Goal: Check status: Check status

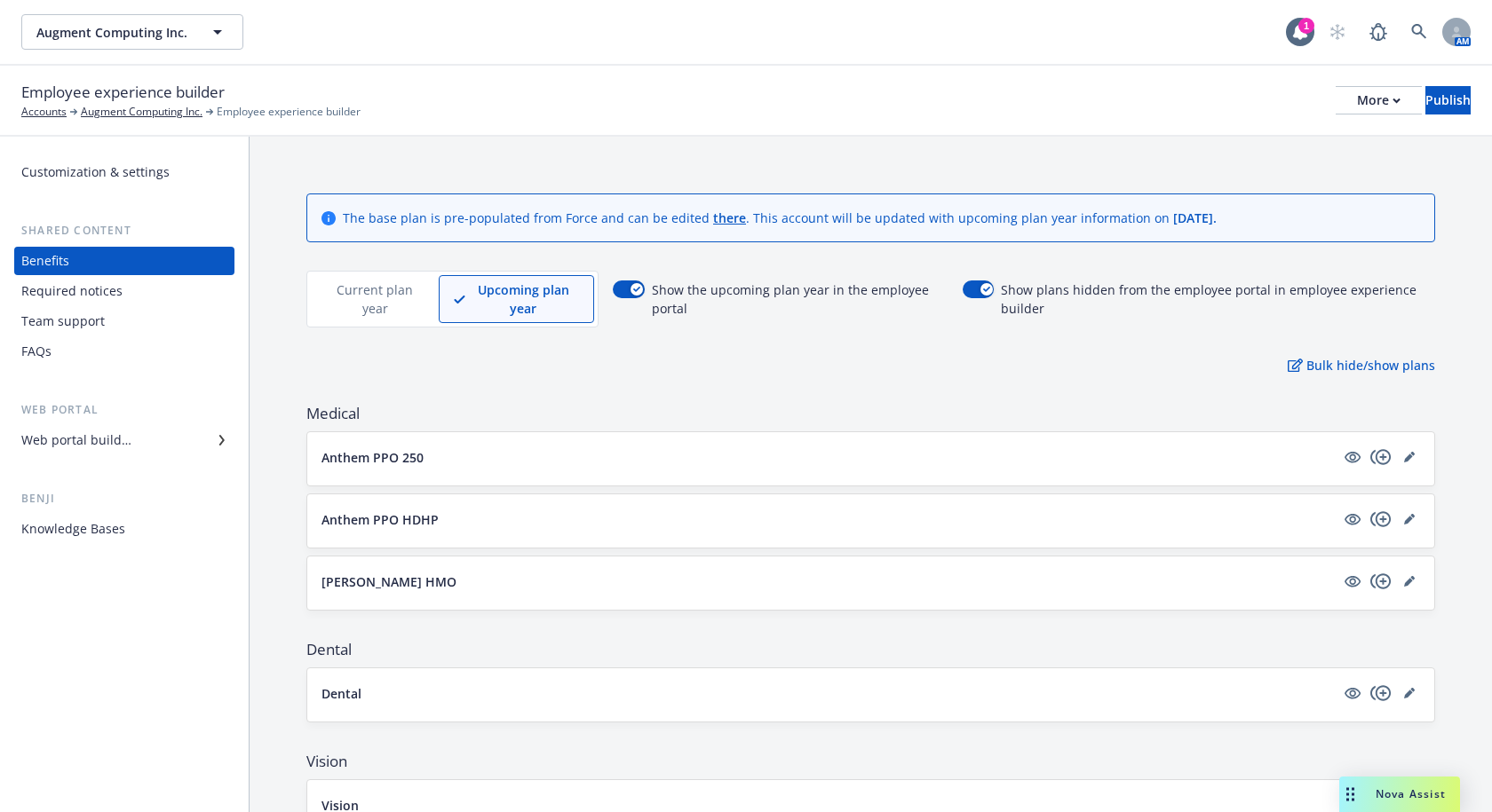
scroll to position [1077, 0]
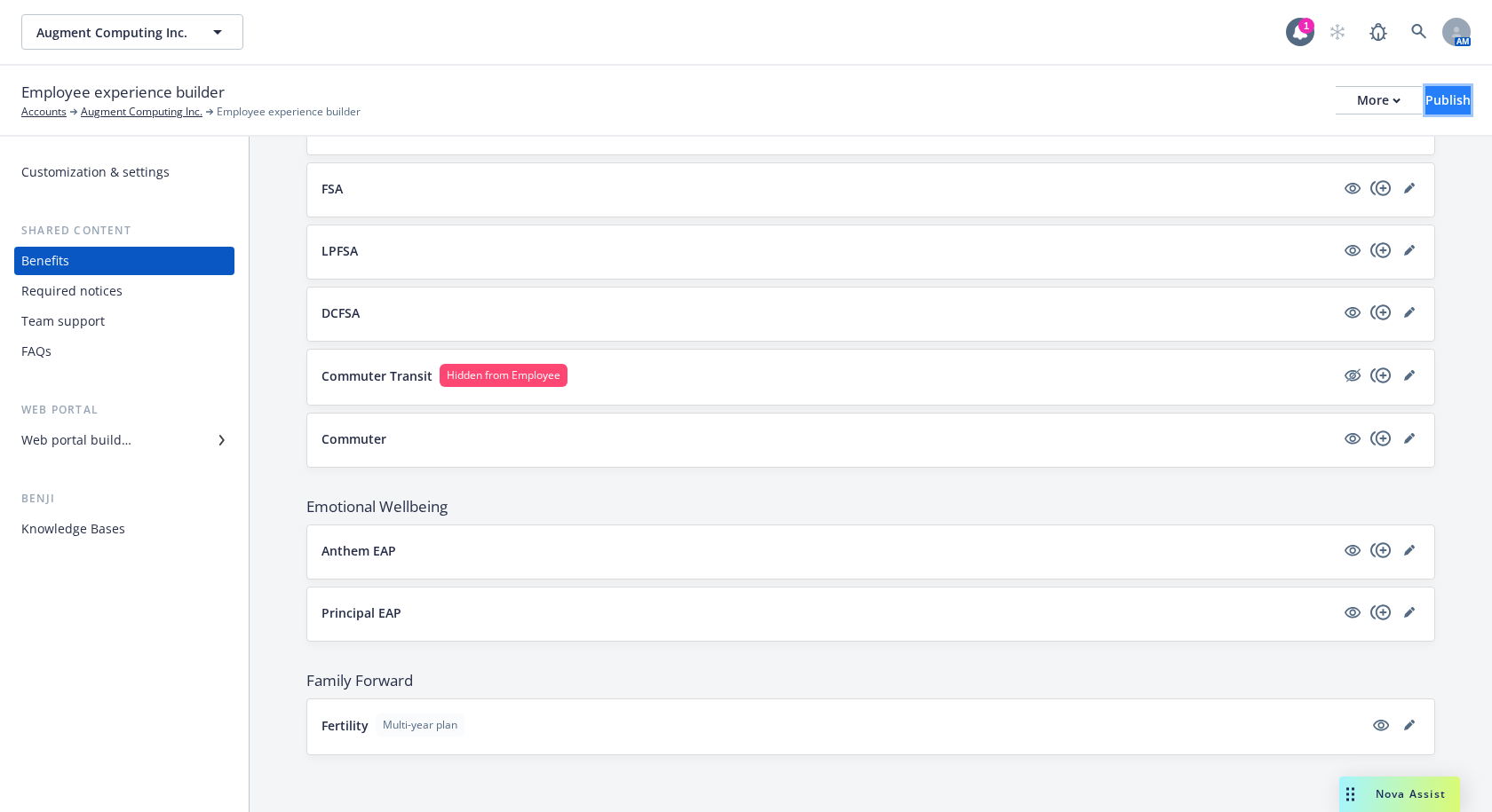
click at [1426, 102] on div "Publish" at bounding box center [1448, 100] width 46 height 27
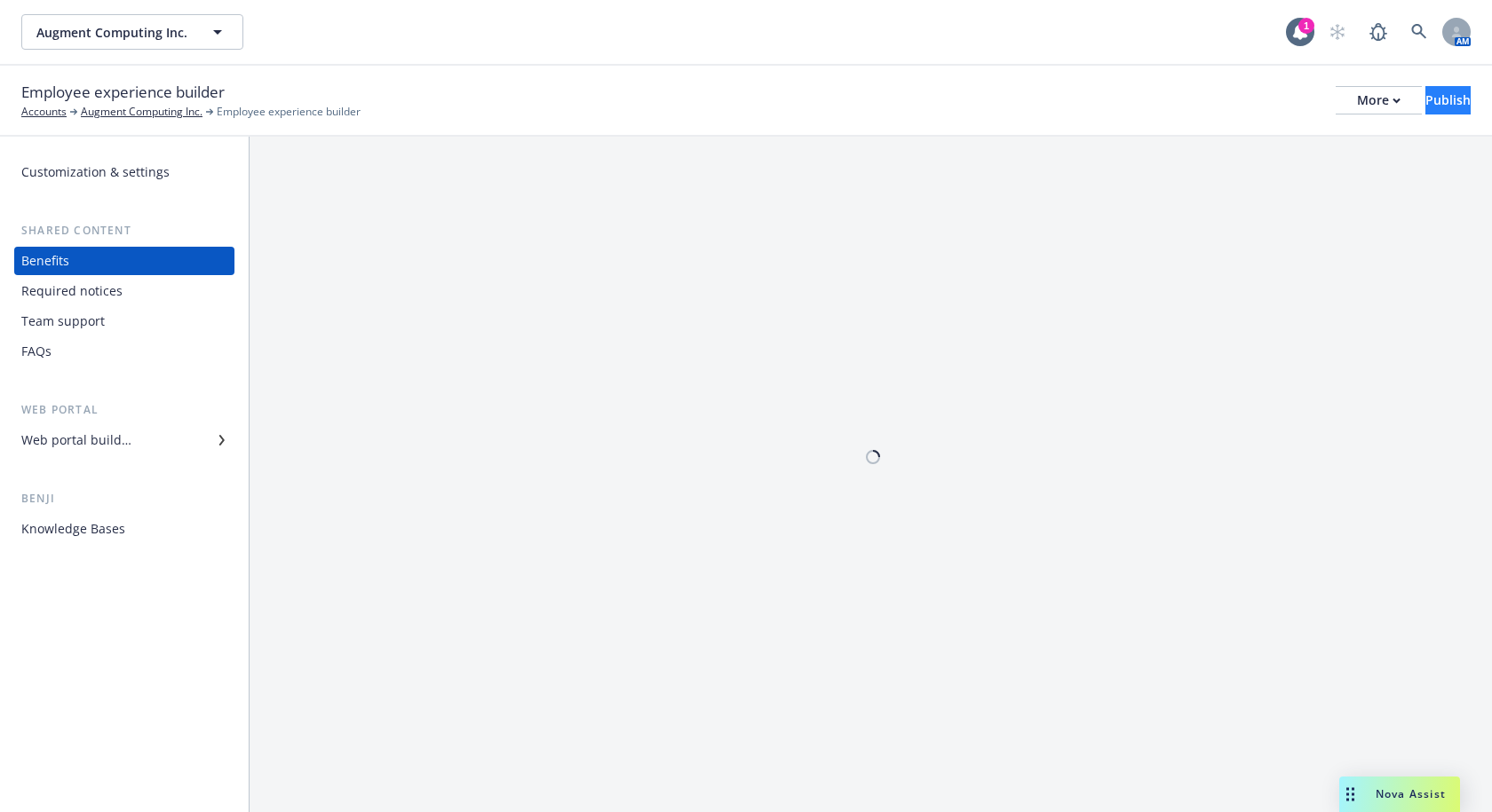
scroll to position [0, 0]
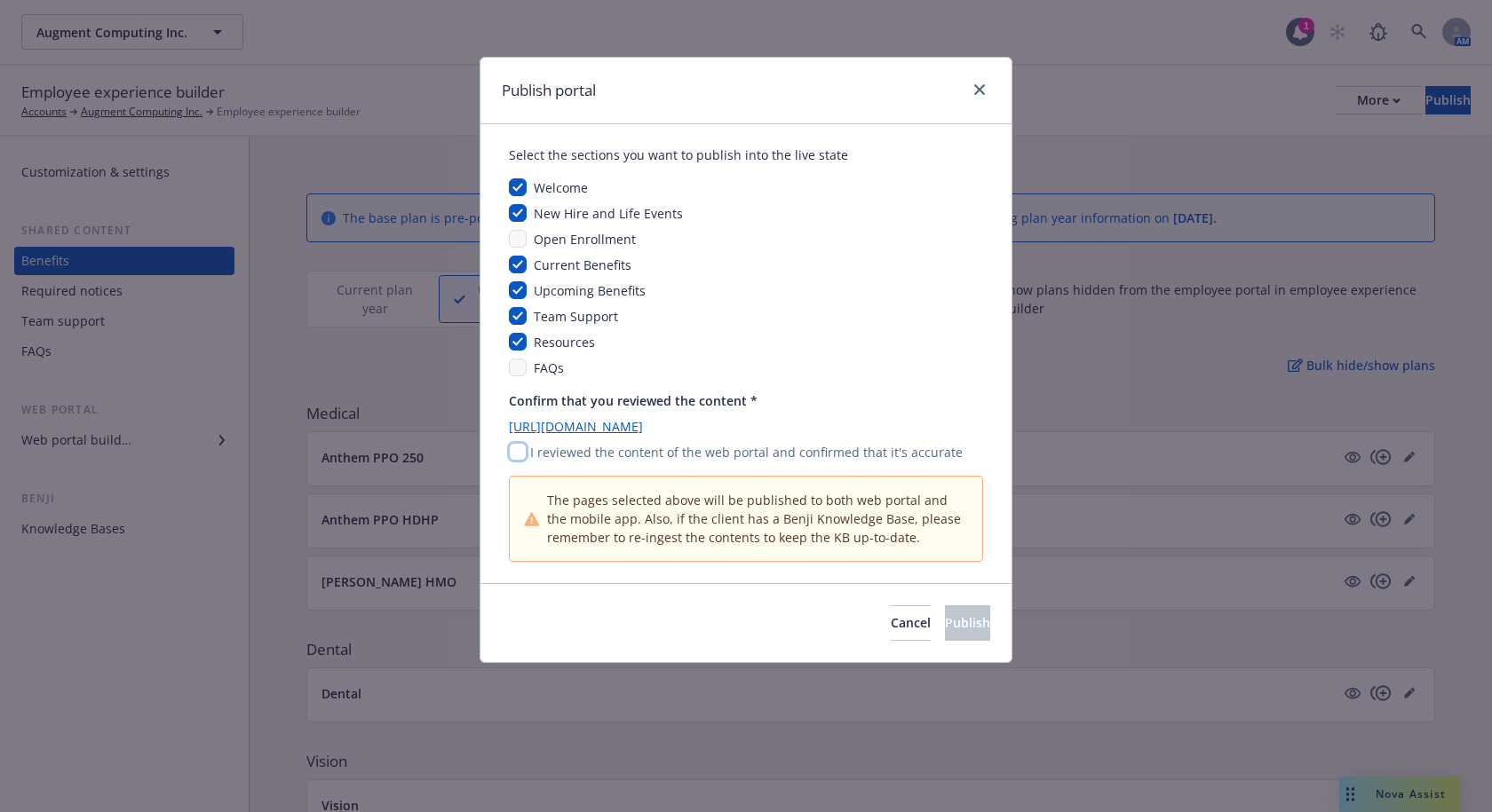
click at [514, 455] on input "checkbox" at bounding box center [517, 452] width 18 height 18
checkbox input "true"
click at [945, 622] on span "Publish" at bounding box center [968, 622] width 46 height 17
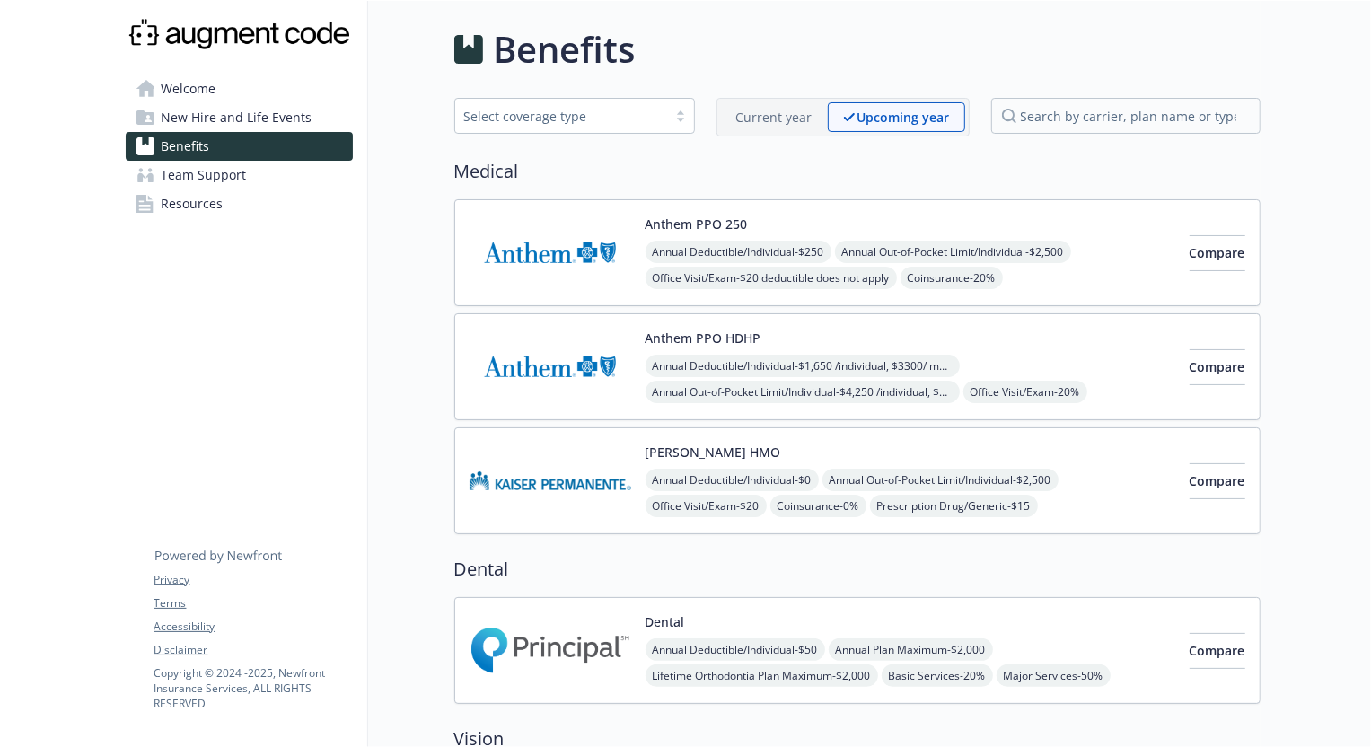
click at [750, 120] on p "Current year" at bounding box center [774, 117] width 76 height 19
